Goal: Task Accomplishment & Management: Manage account settings

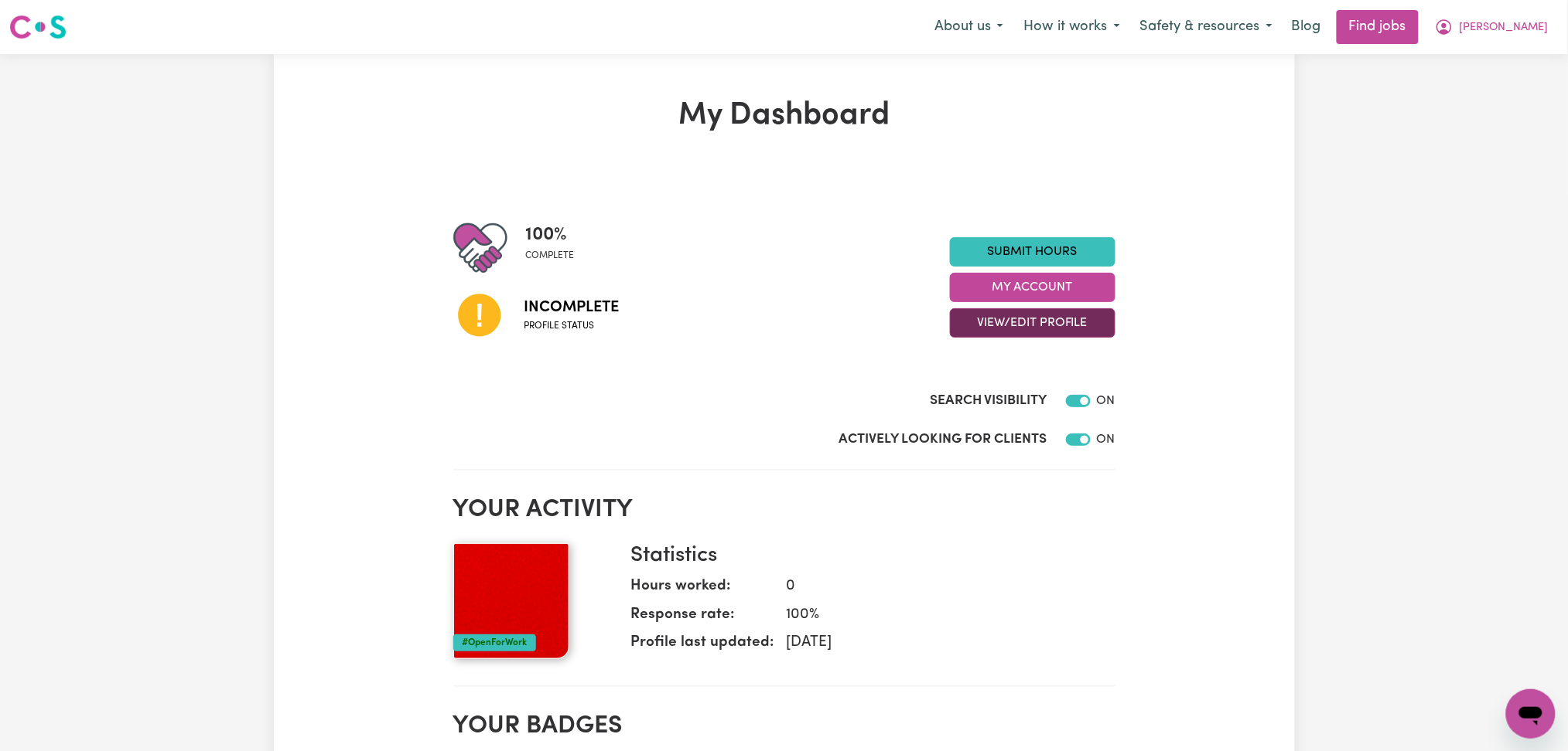
click at [1011, 318] on button "View/Edit Profile" at bounding box center [1033, 323] width 165 height 29
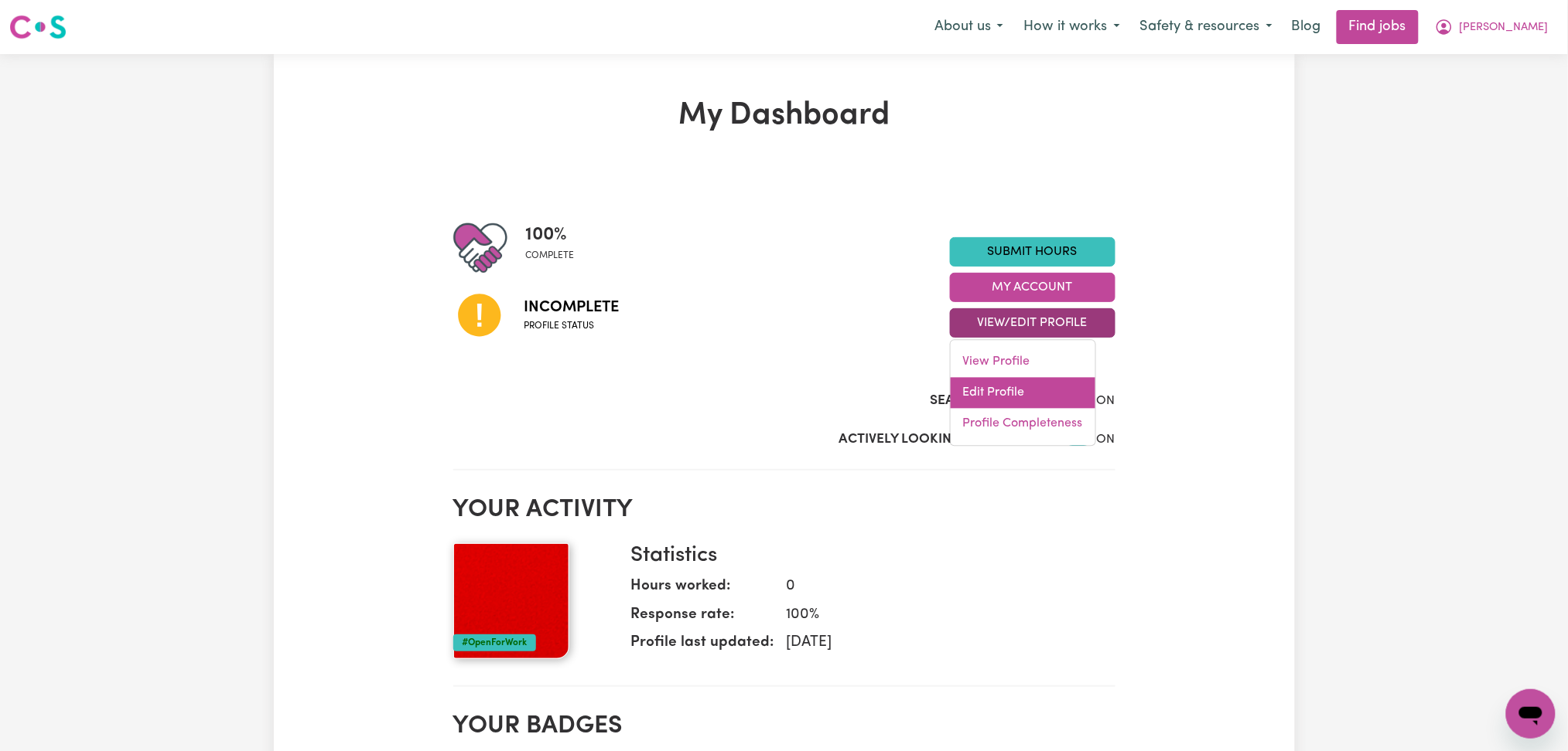
click at [991, 388] on link "Edit Profile" at bounding box center [1023, 393] width 144 height 31
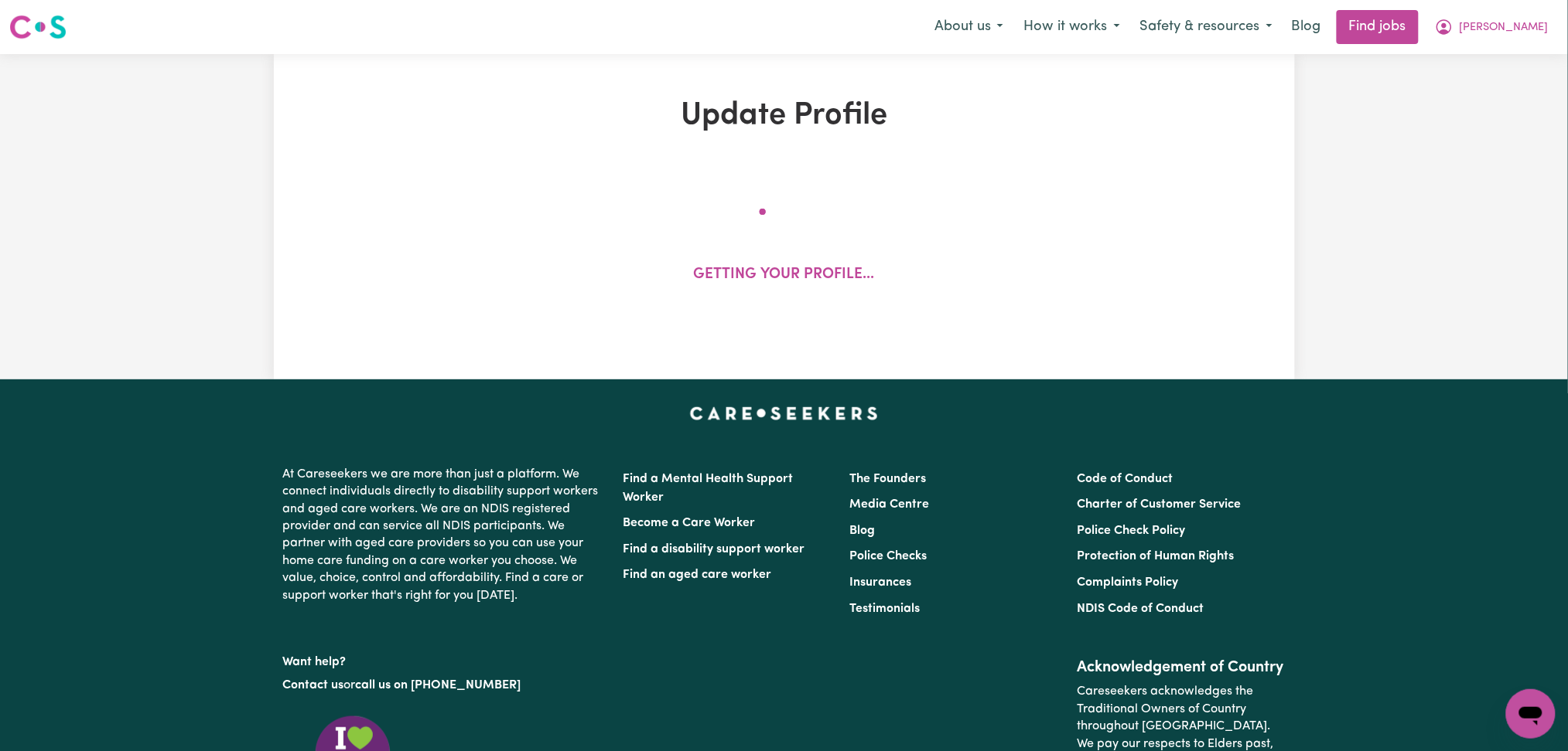
select select "[DEMOGRAPHIC_DATA]"
select select "[DEMOGRAPHIC_DATA] Citizen"
select select "Studying a healthcare related degree or qualification"
select select "50"
select select "60"
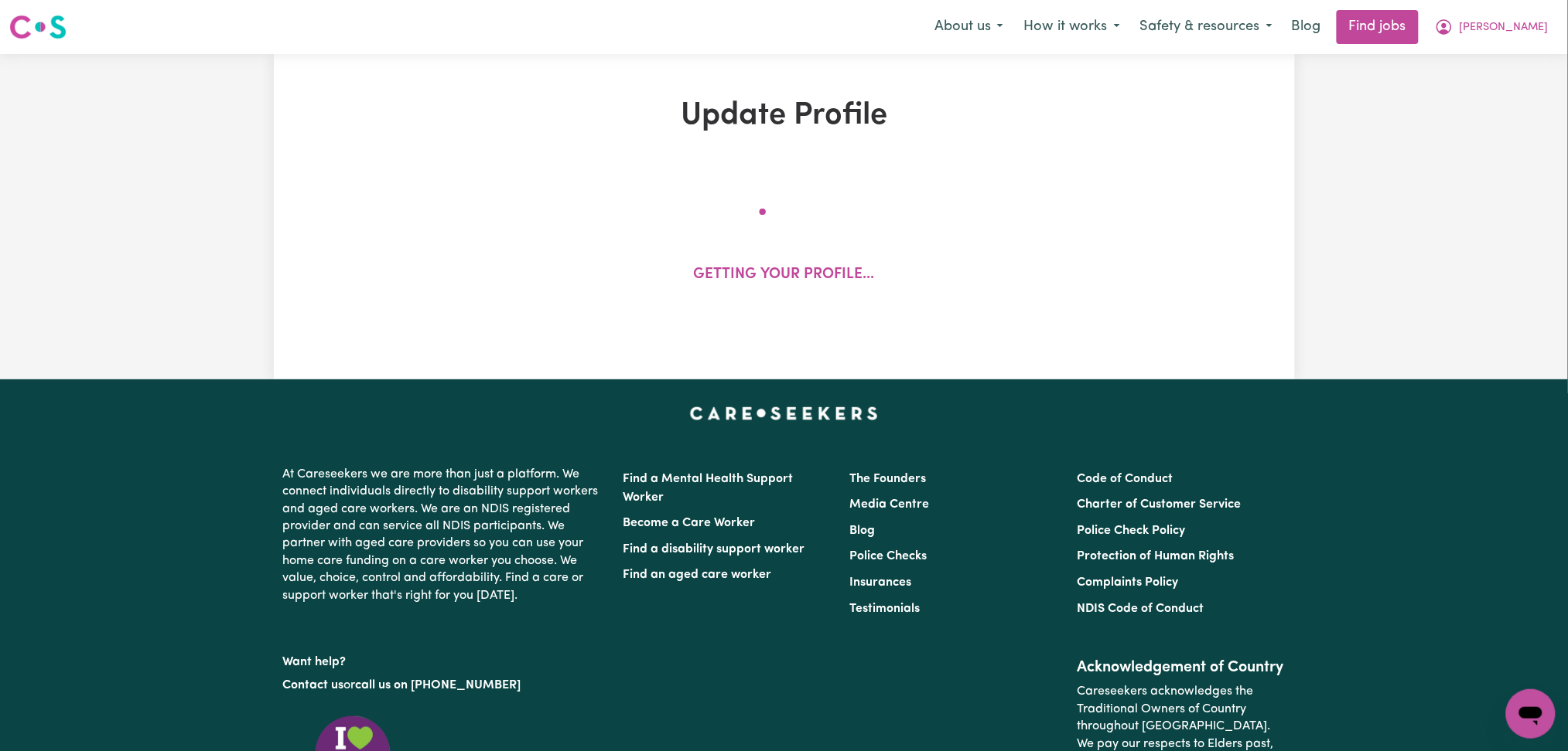
select select "70"
select select "95"
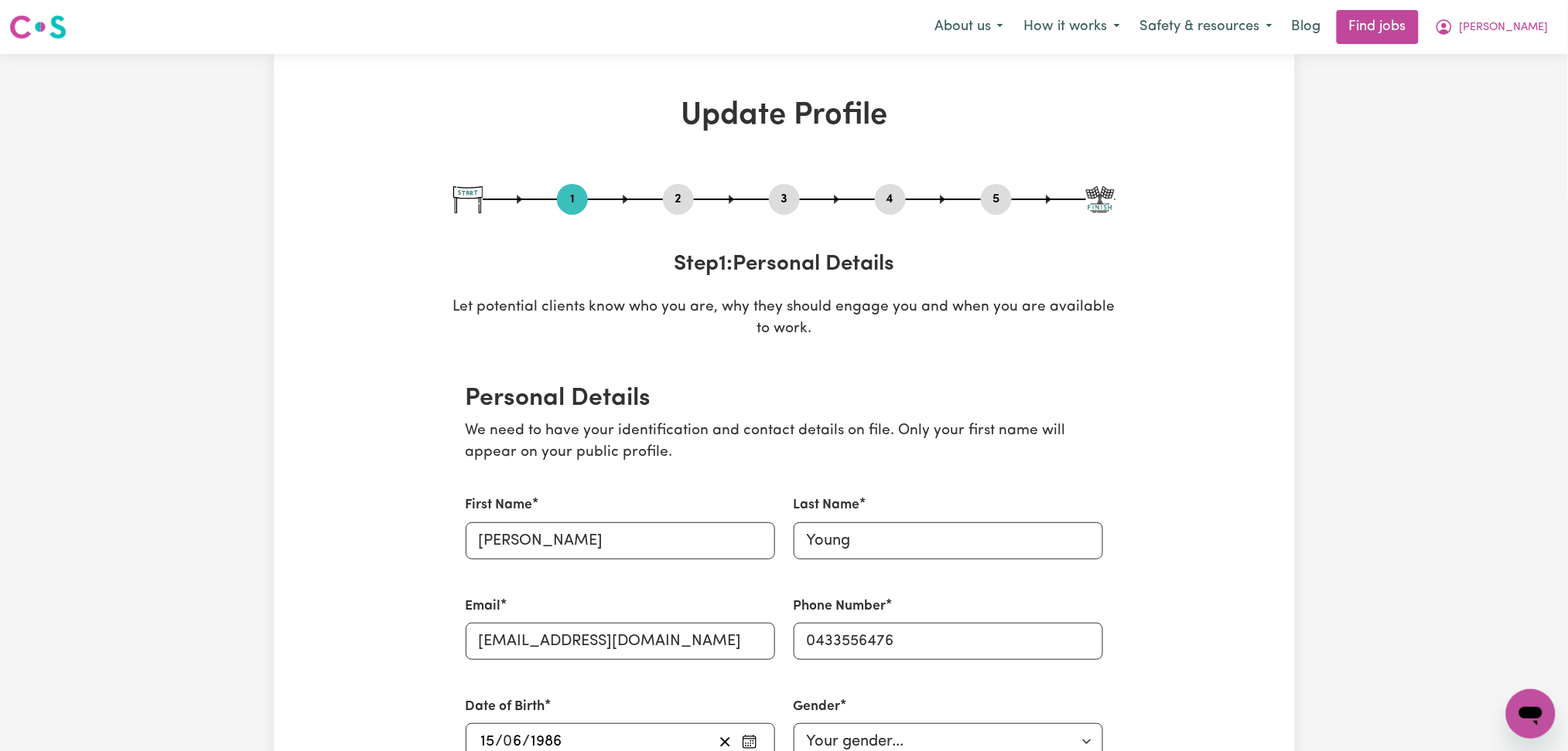
click at [679, 198] on button "2" at bounding box center [678, 199] width 31 height 20
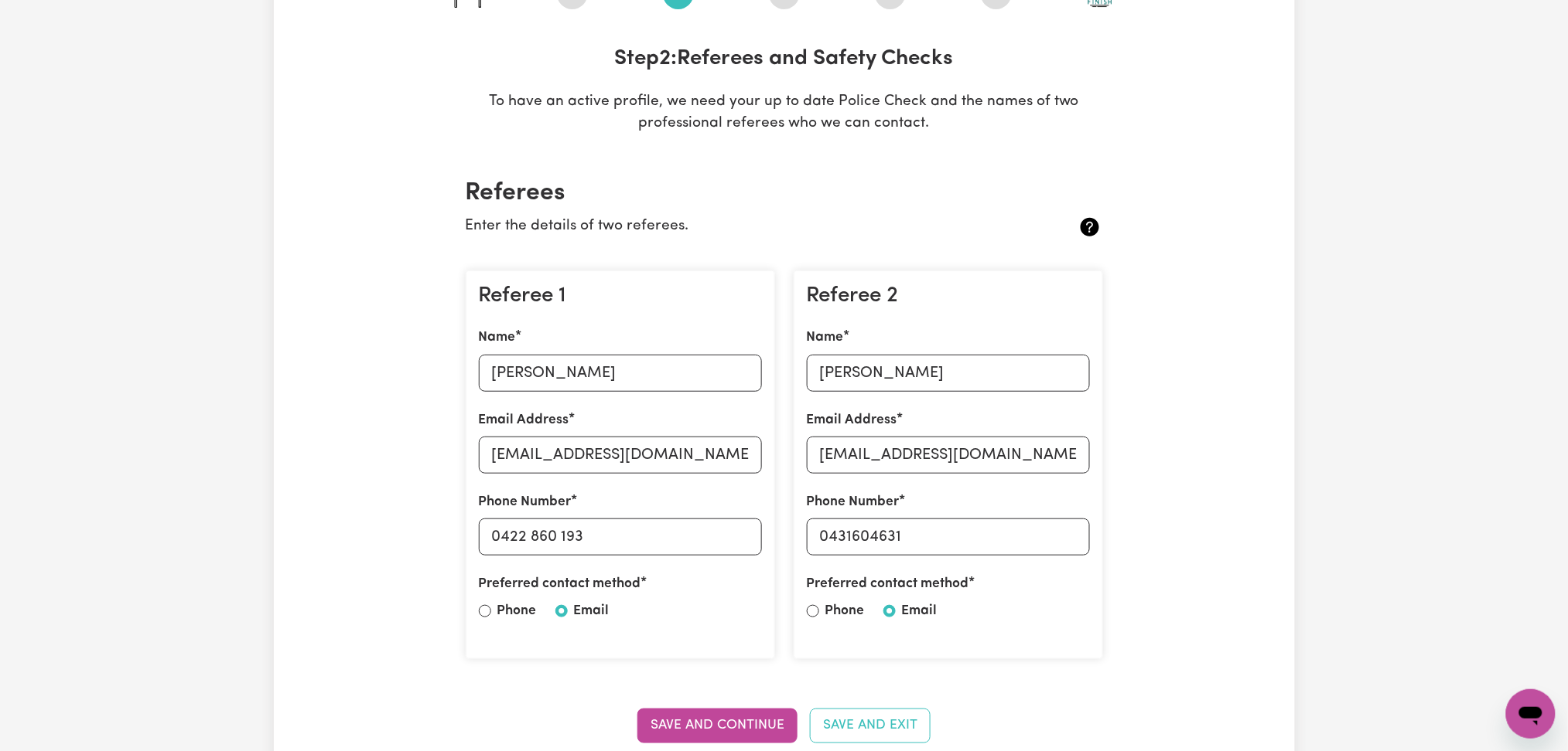
scroll to position [309, 0]
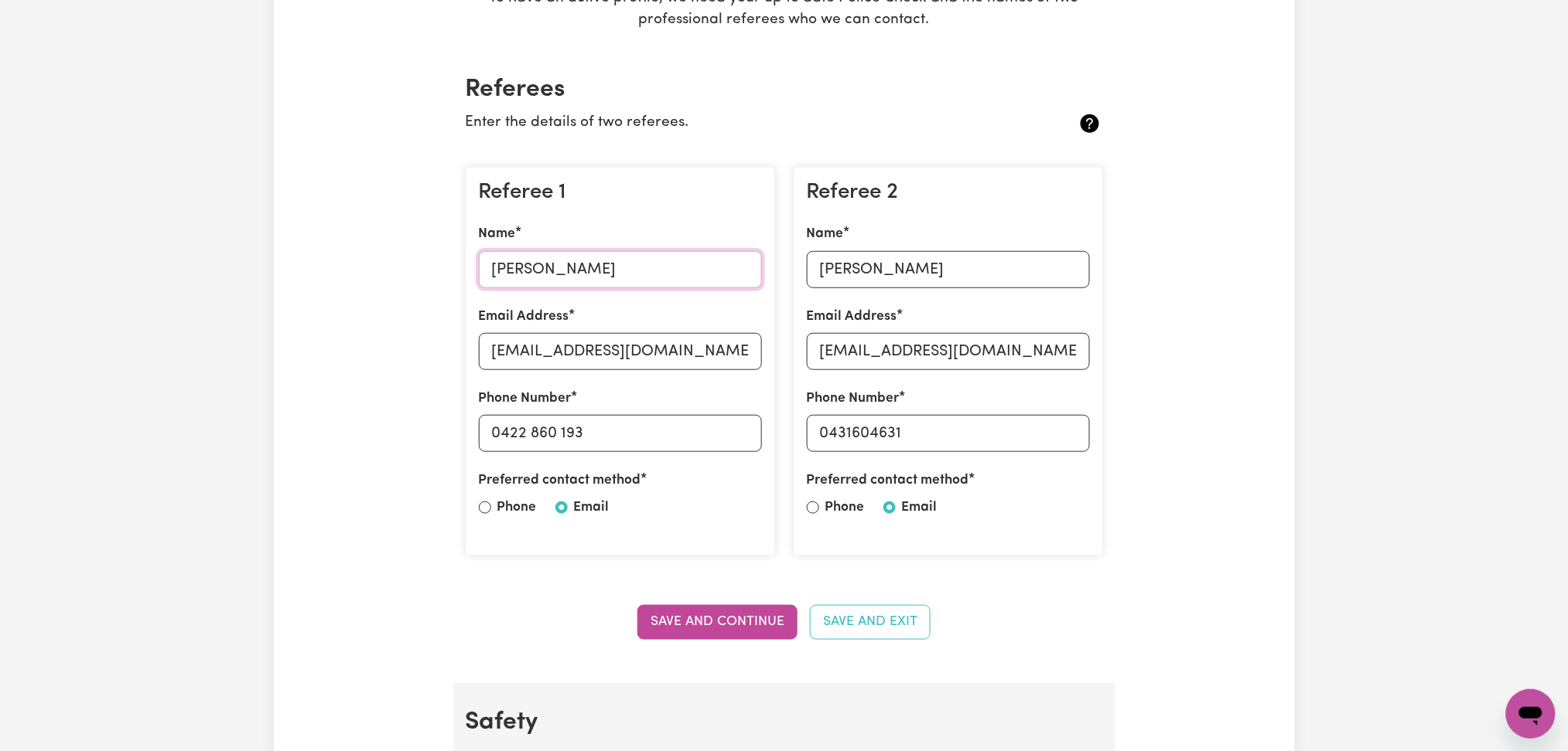
click at [619, 260] on input "[PERSON_NAME]" at bounding box center [620, 269] width 283 height 38
click at [657, 351] on input "[EMAIL_ADDRESS][DOMAIN_NAME]" at bounding box center [620, 352] width 283 height 38
drag, startPoint x: 501, startPoint y: 430, endPoint x: 601, endPoint y: 425, distance: 100.1
click at [601, 425] on input "0422 860 193" at bounding box center [620, 433] width 283 height 38
click at [964, 273] on input "[PERSON_NAME]" at bounding box center [947, 269] width 283 height 38
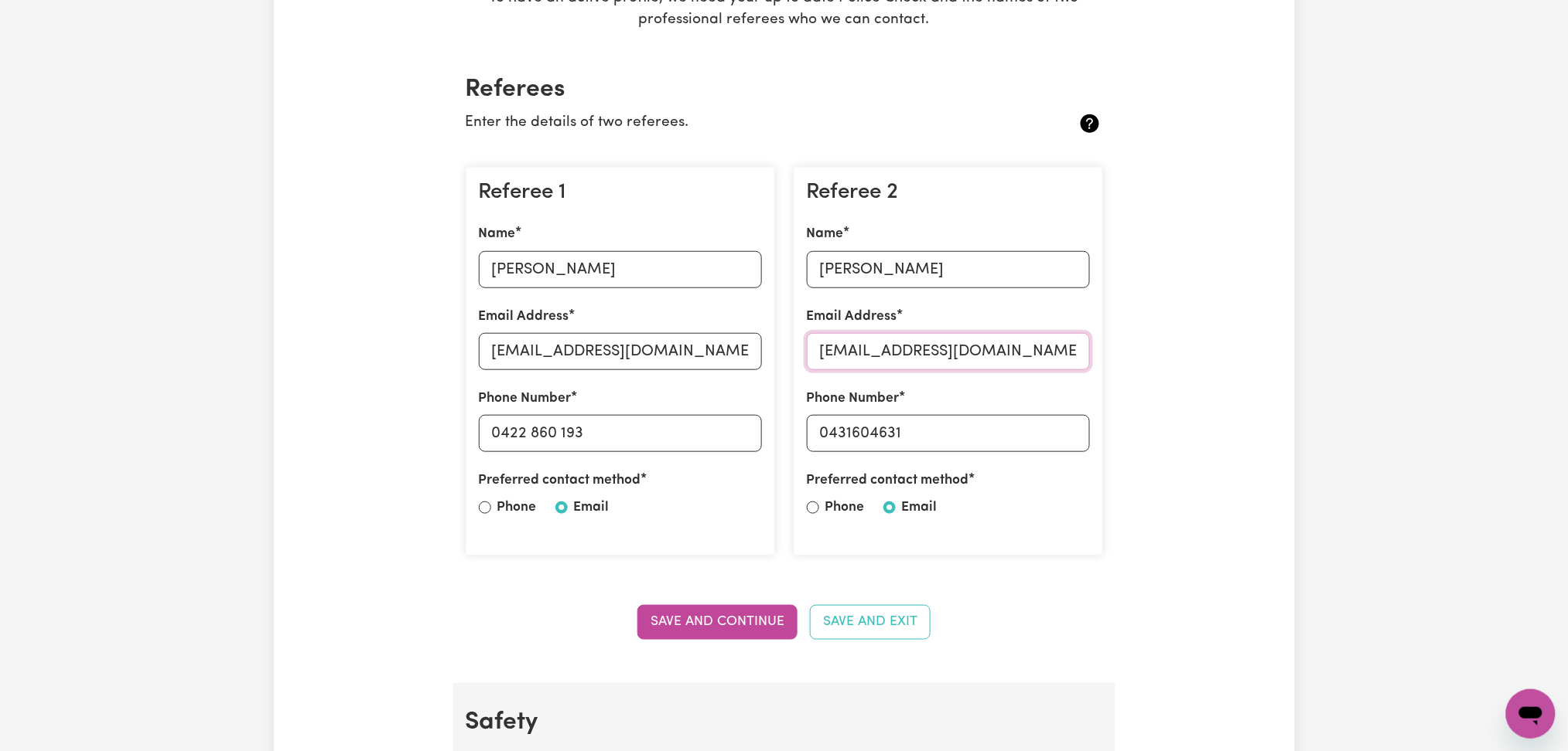
click at [957, 353] on input "[EMAIL_ADDRESS][DOMAIN_NAME]" at bounding box center [947, 352] width 283 height 38
drag, startPoint x: 827, startPoint y: 438, endPoint x: 1026, endPoint y: 433, distance: 199.1
click at [1026, 433] on input "0431604631" at bounding box center [947, 433] width 283 height 38
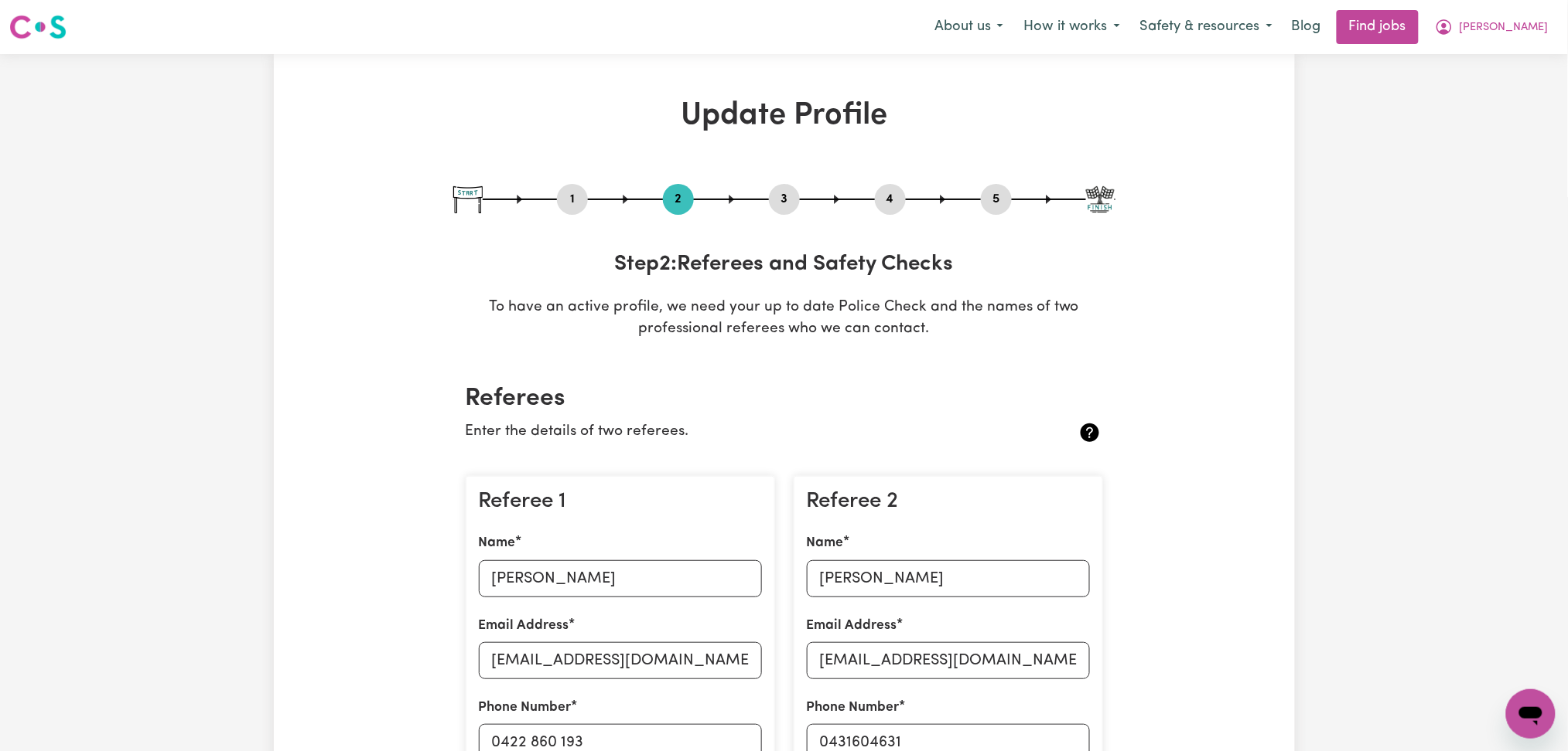
click at [778, 197] on button "3" at bounding box center [784, 199] width 31 height 20
select select "2011"
select select "2006"
select select "Certificate III (Individual Support)"
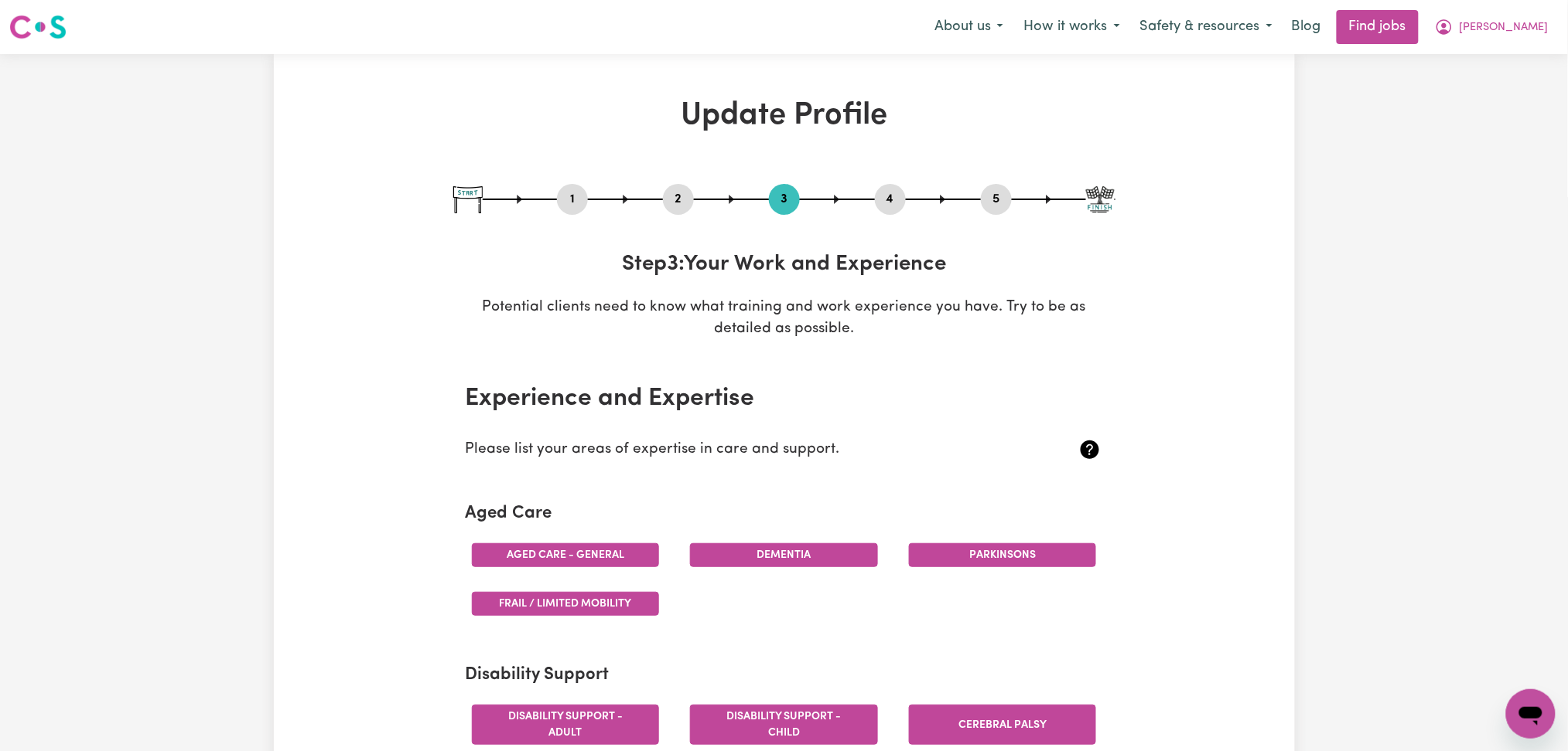
click at [897, 193] on button "4" at bounding box center [890, 199] width 31 height 20
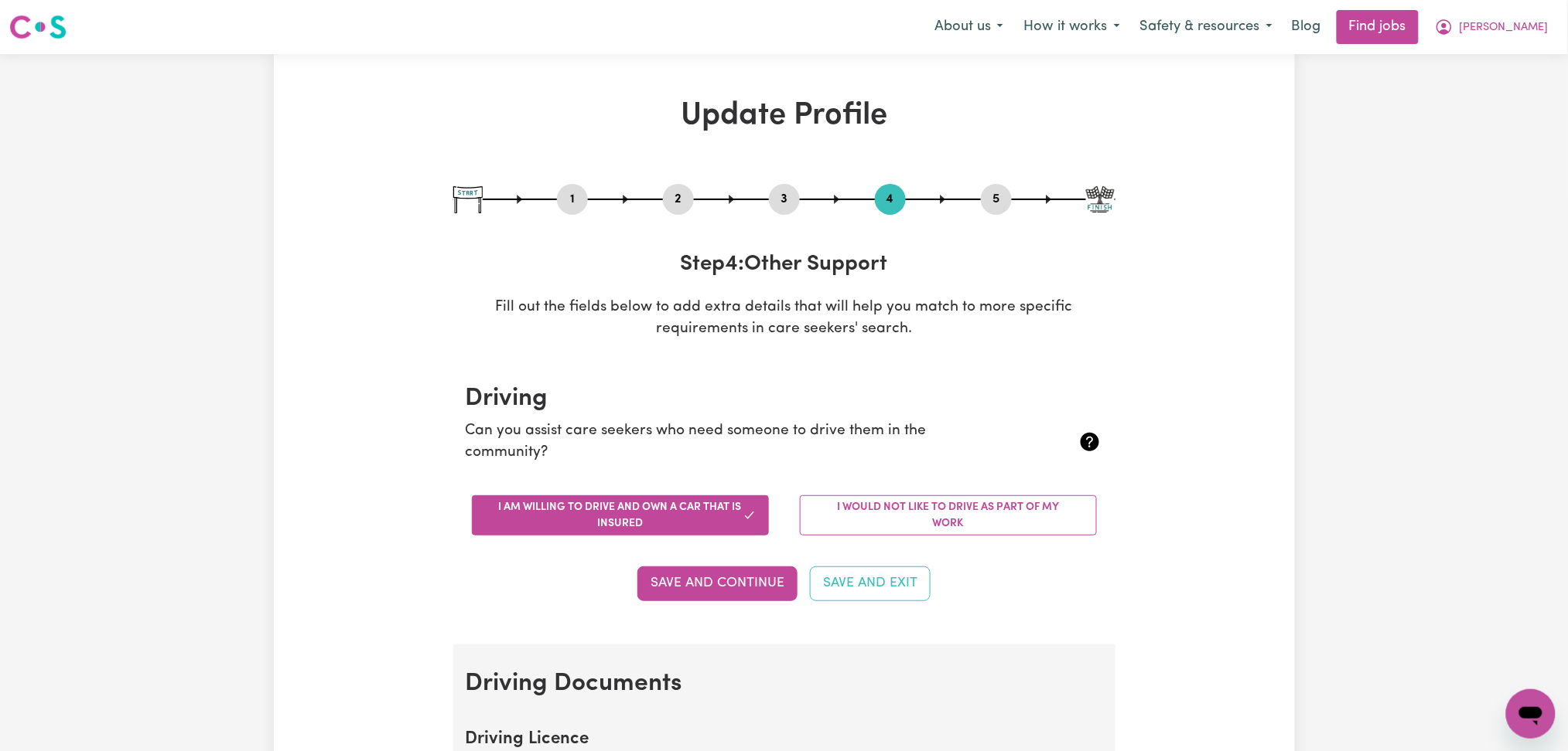
drag, startPoint x: 1022, startPoint y: 192, endPoint x: 981, endPoint y: 203, distance: 42.4
click at [1018, 197] on div "1 2 3 4 5" at bounding box center [784, 199] width 662 height 31
drag, startPoint x: 1003, startPoint y: 199, endPoint x: 972, endPoint y: 205, distance: 31.6
click at [999, 199] on button "5" at bounding box center [996, 199] width 31 height 20
select select "I am providing services privately on my own"
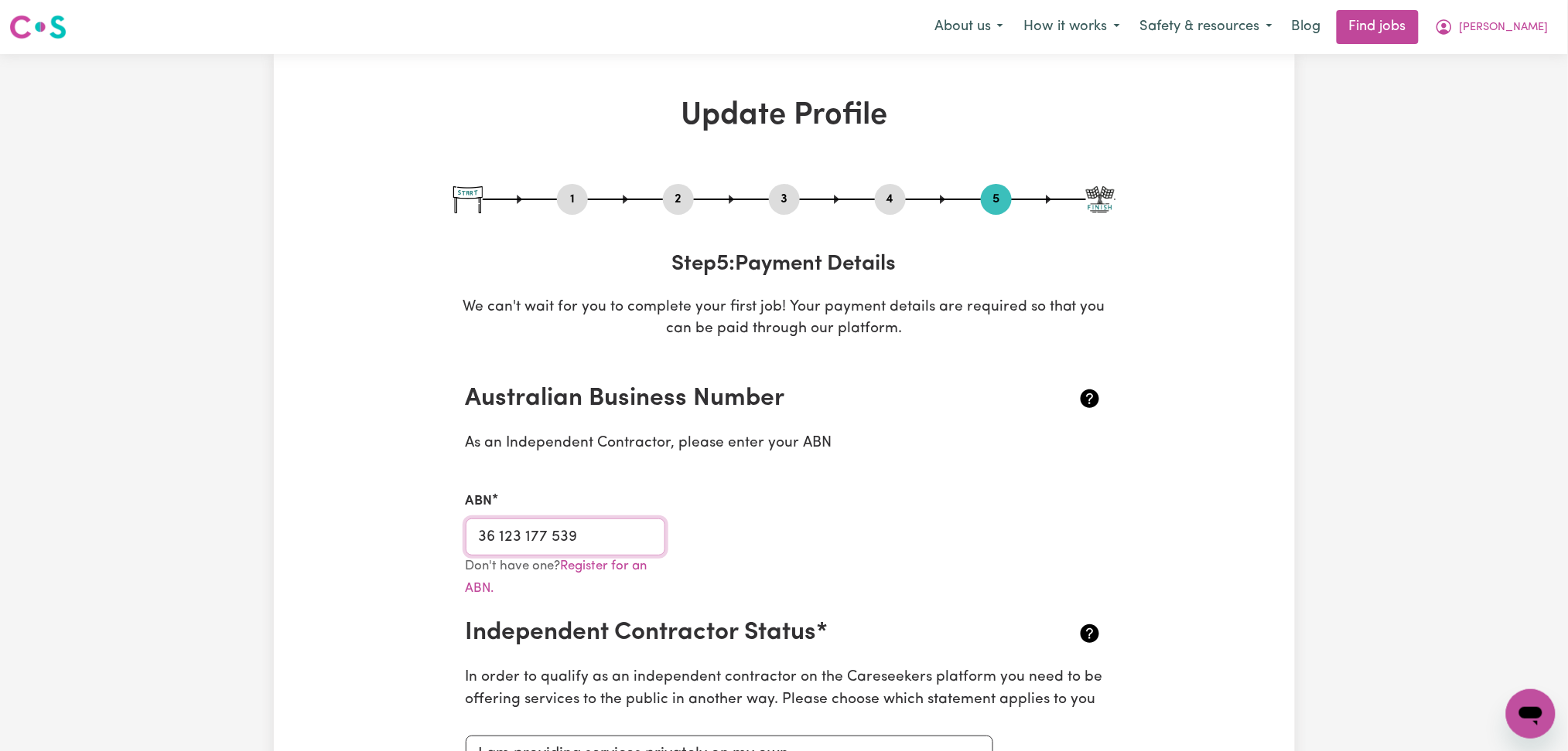
click at [543, 538] on input "36 123 177 539" at bounding box center [565, 537] width 200 height 38
click at [1535, 8] on nav "Menu About us How it works Safety & resources Blog Find jobs [PERSON_NAME]" at bounding box center [784, 27] width 1568 height 54
click at [1533, 27] on span "[PERSON_NAME]" at bounding box center [1504, 28] width 89 height 17
click at [1489, 81] on link "My Dashboard" at bounding box center [1496, 88] width 123 height 29
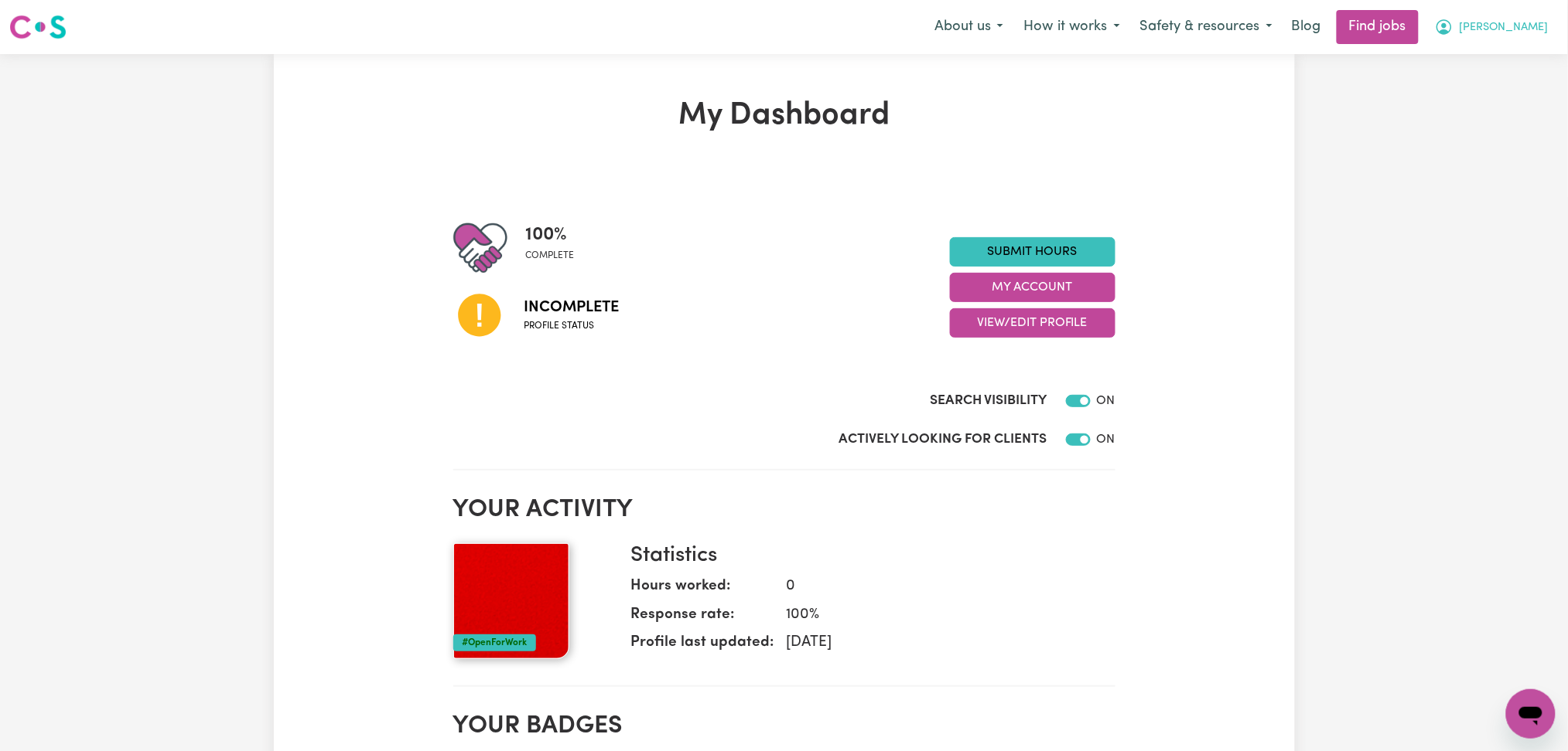
click at [1542, 30] on span "[PERSON_NAME]" at bounding box center [1504, 28] width 89 height 17
click at [1483, 111] on link "Logout" at bounding box center [1496, 118] width 123 height 29
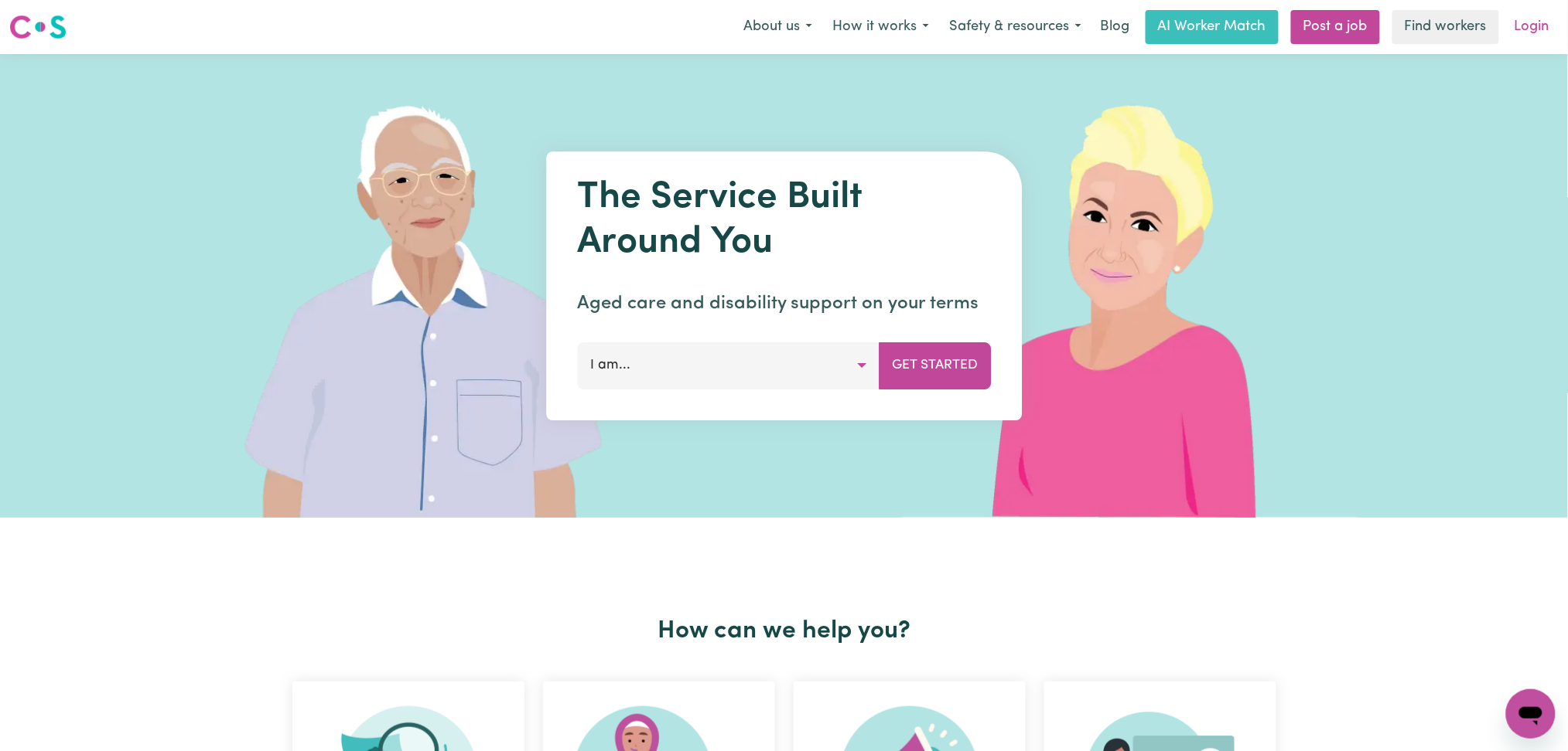
click at [1539, 27] on link "Login" at bounding box center [1532, 27] width 53 height 34
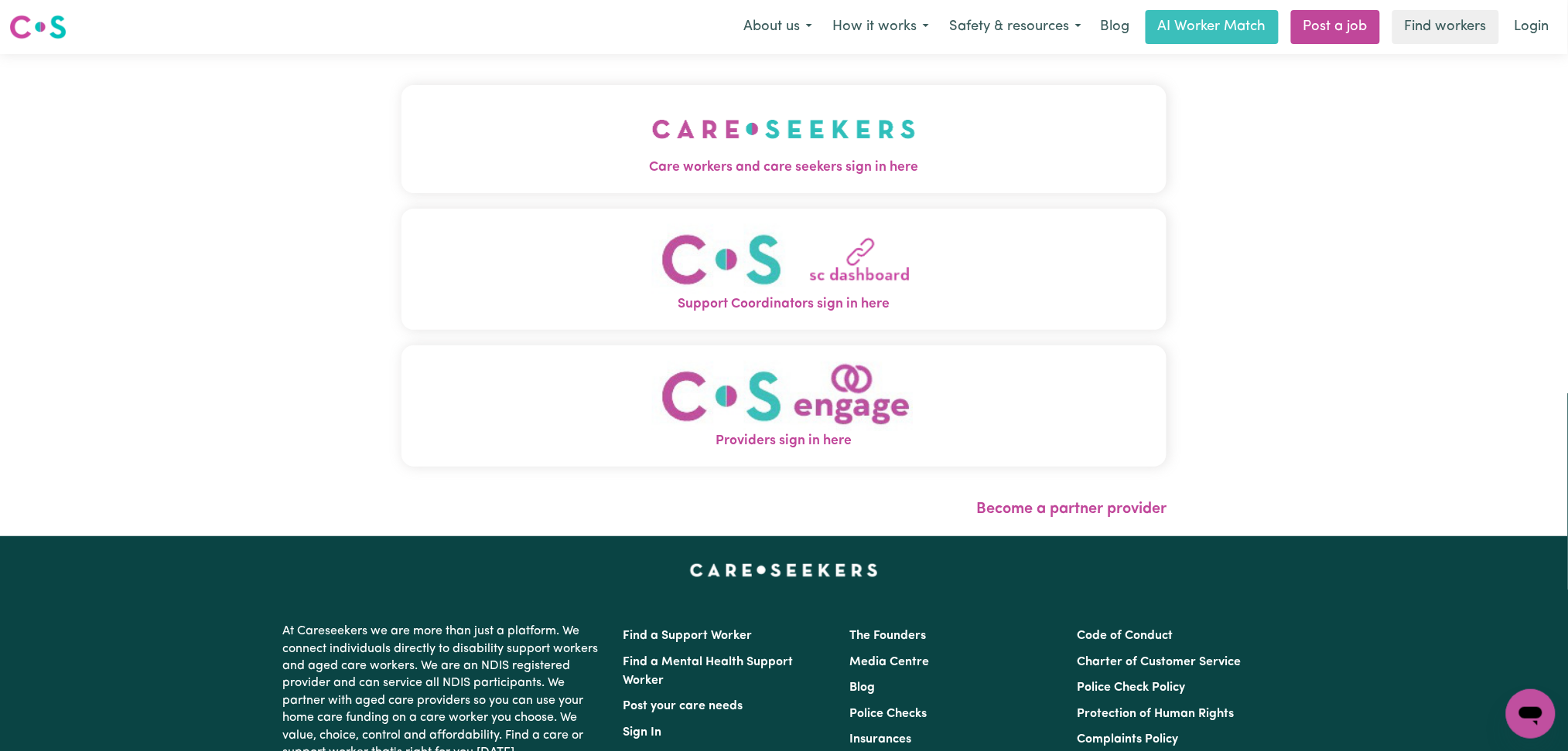
click at [670, 135] on button "Care workers and care seekers sign in here" at bounding box center [784, 139] width 766 height 108
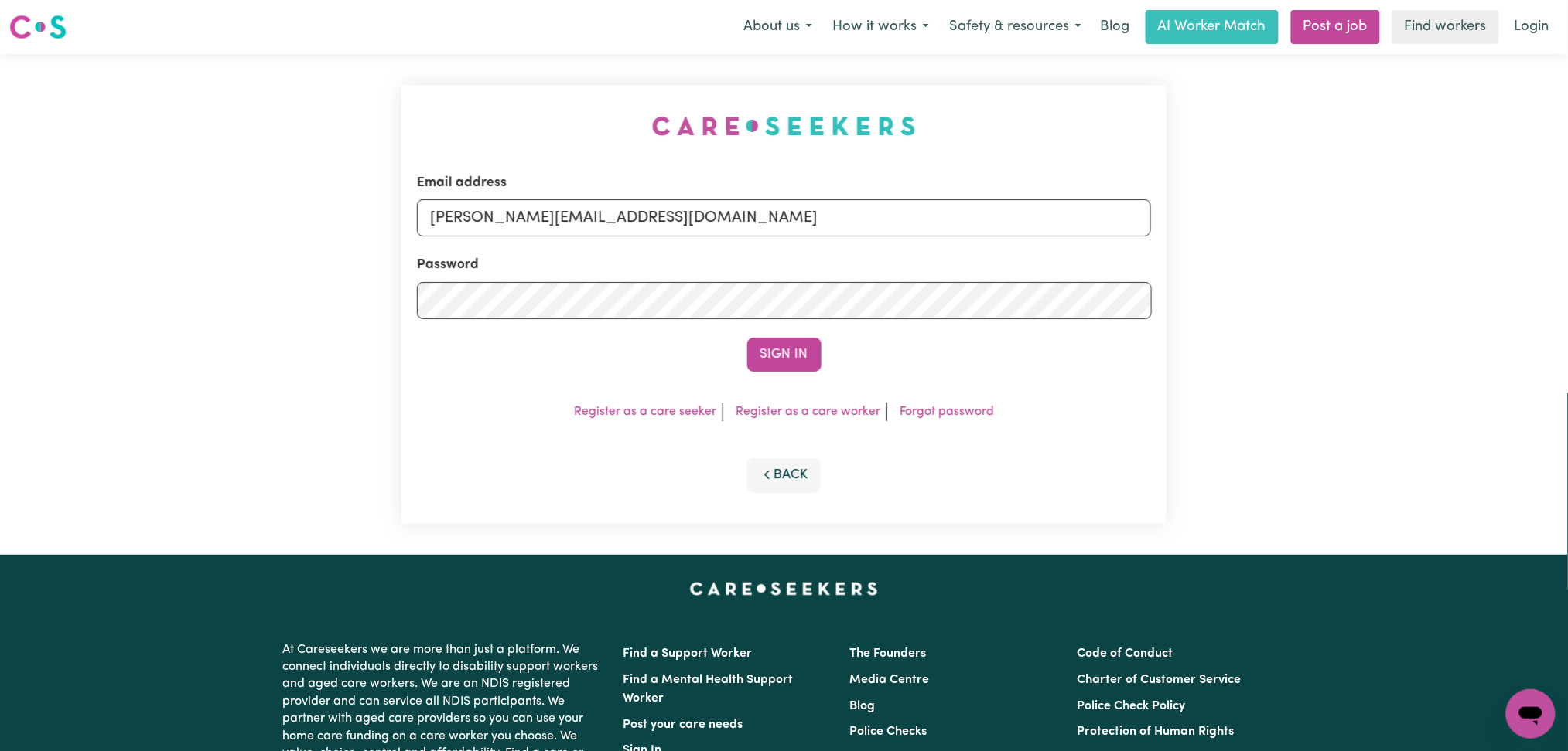
click at [659, 267] on div "Password" at bounding box center [784, 287] width 735 height 64
click at [610, 218] on input "[PERSON_NAME][EMAIL_ADDRESS][DOMAIN_NAME]" at bounding box center [784, 218] width 735 height 38
drag, startPoint x: 506, startPoint y: 215, endPoint x: 877, endPoint y: 228, distance: 371.2
click at [877, 228] on input "Superuser~[EMAIL_ADDRESS][DOMAIN_NAME]" at bounding box center [784, 218] width 735 height 38
type input "Superuser~[EMAIL_ADDRESS][DOMAIN_NAME]"
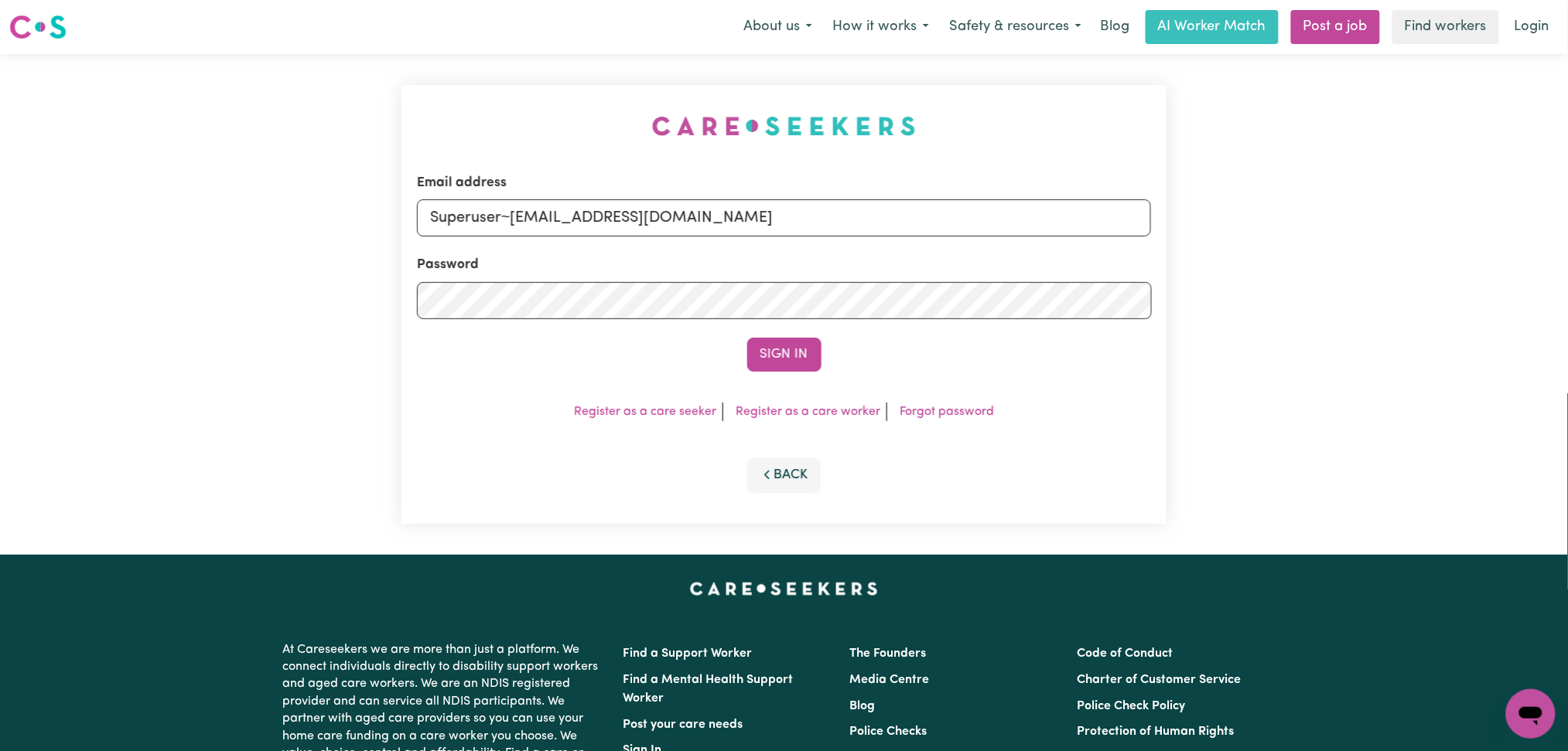
click at [747, 338] on button "Sign In" at bounding box center [784, 354] width 74 height 34
